Goal: Navigation & Orientation: Find specific page/section

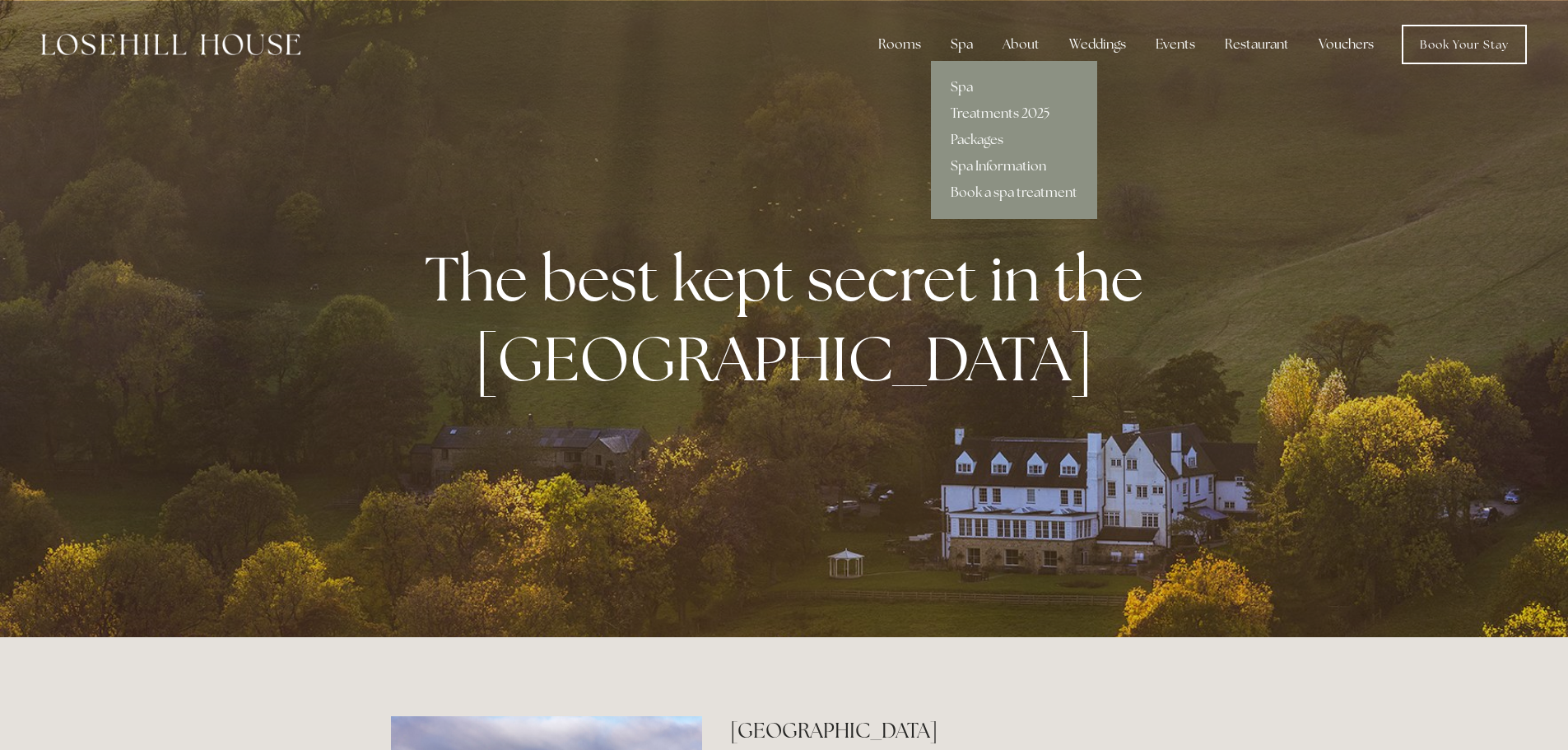
click at [964, 53] on div "Spa" at bounding box center [961, 45] width 49 height 33
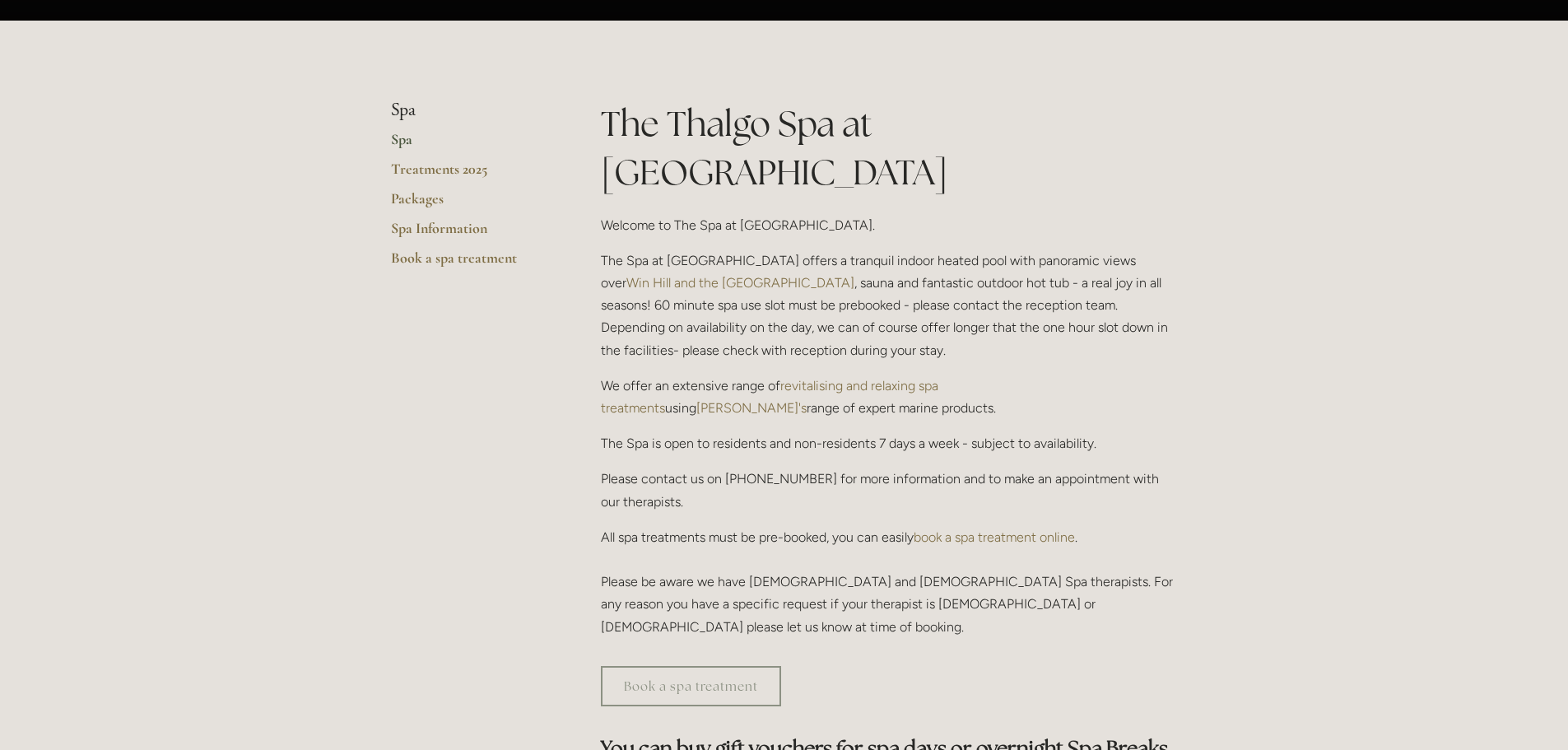
scroll to position [65, 0]
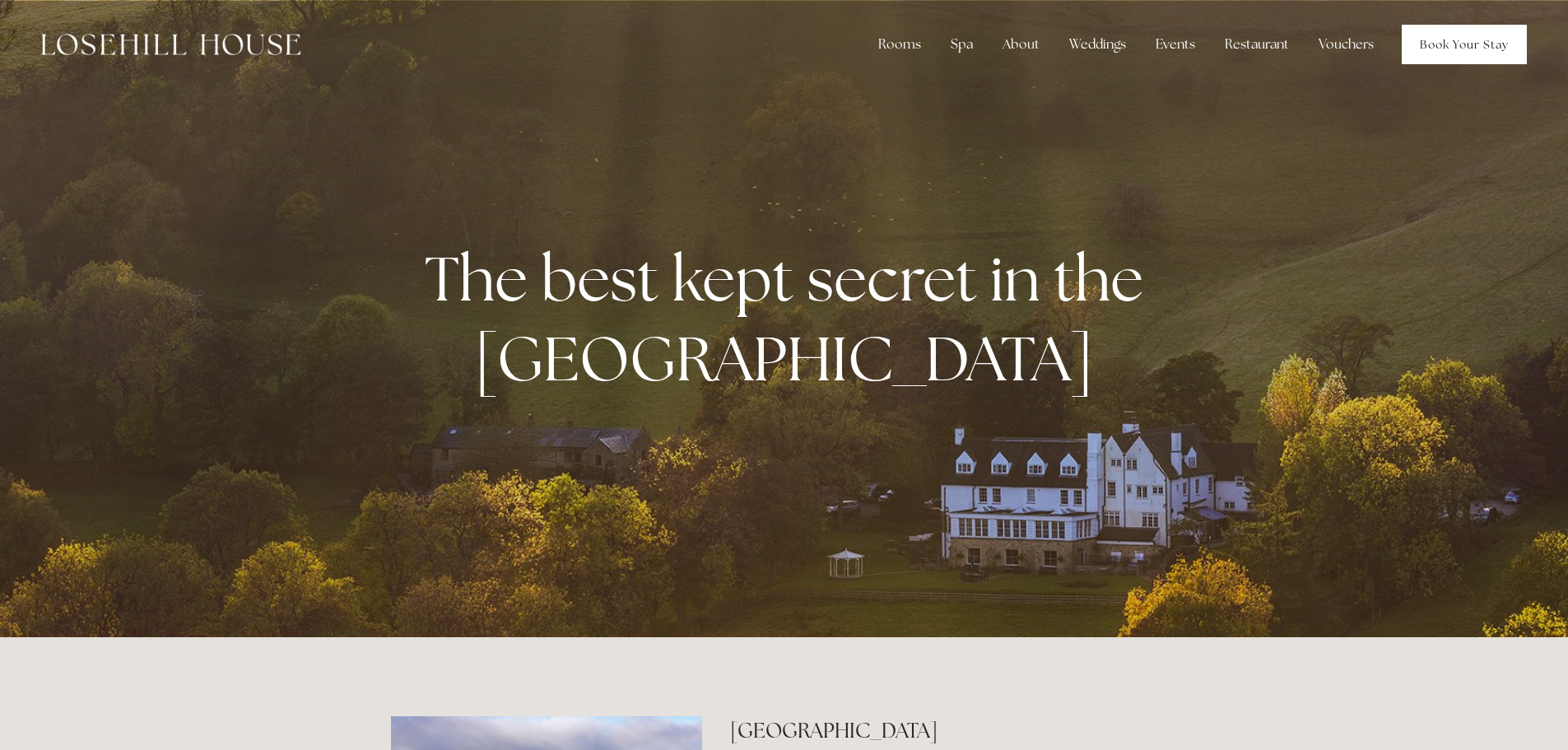
click at [1455, 49] on link "Book Your Stay" at bounding box center [1465, 45] width 125 height 40
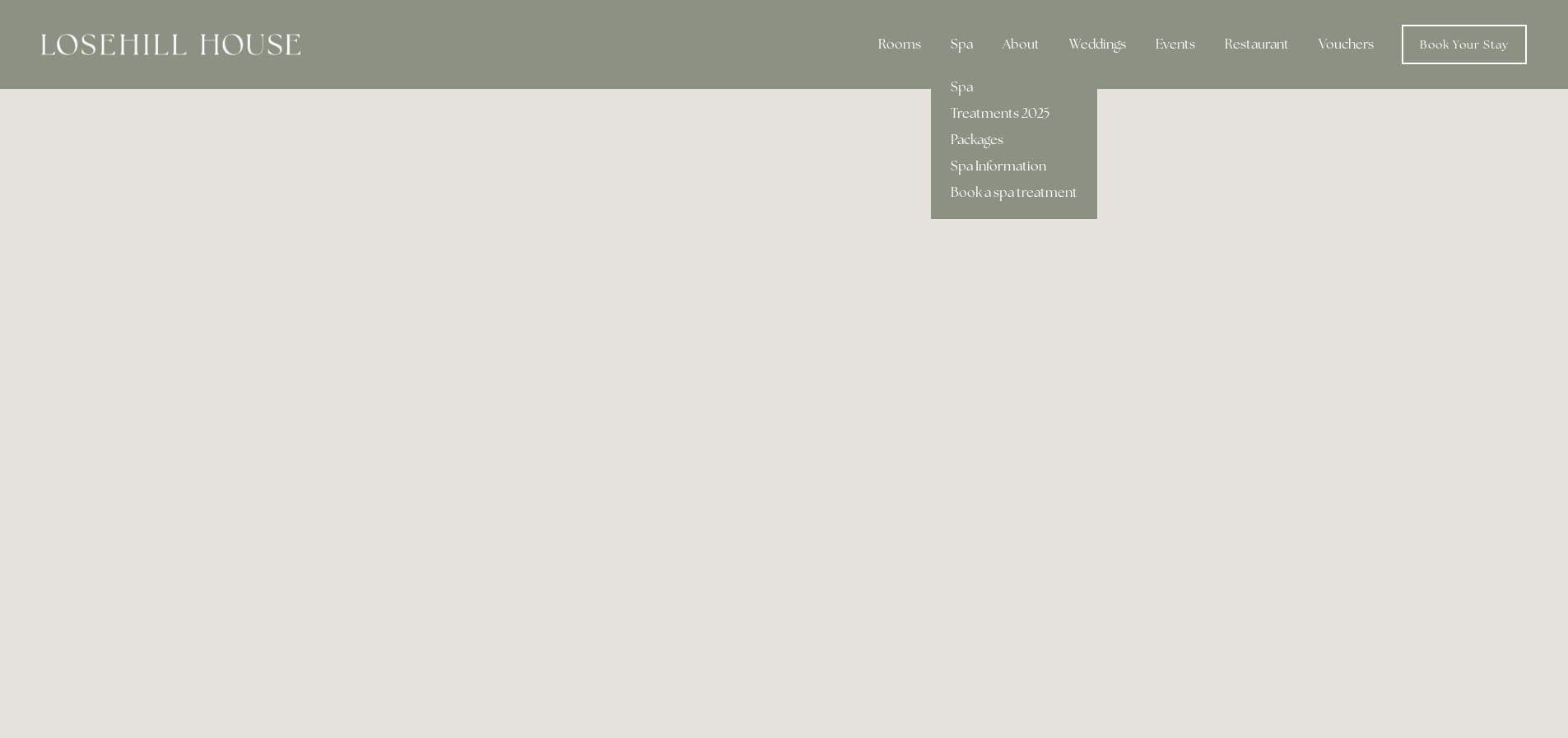
click at [989, 164] on link "Spa Information" at bounding box center [1013, 167] width 166 height 26
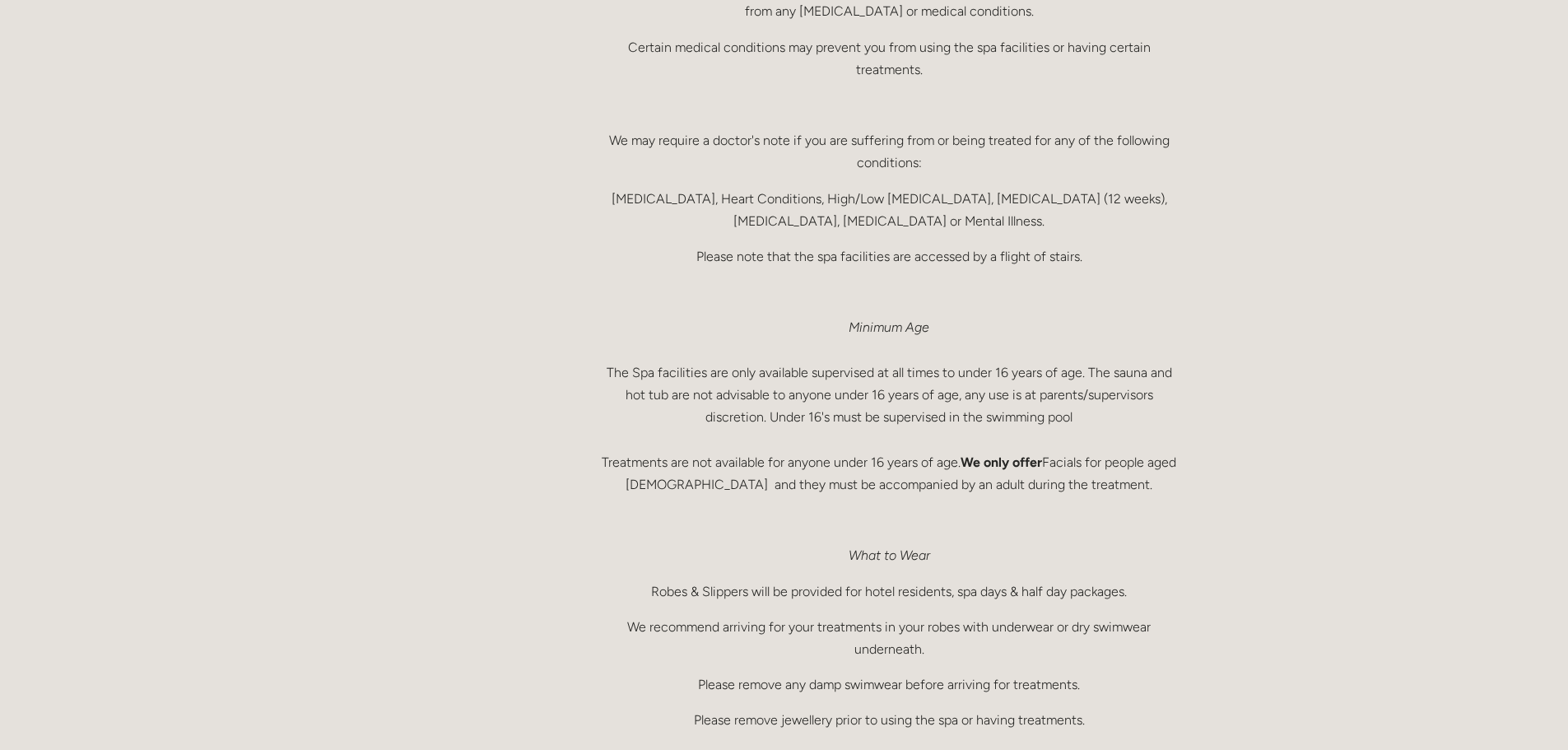
scroll to position [576, 0]
